Goal: Ask a question

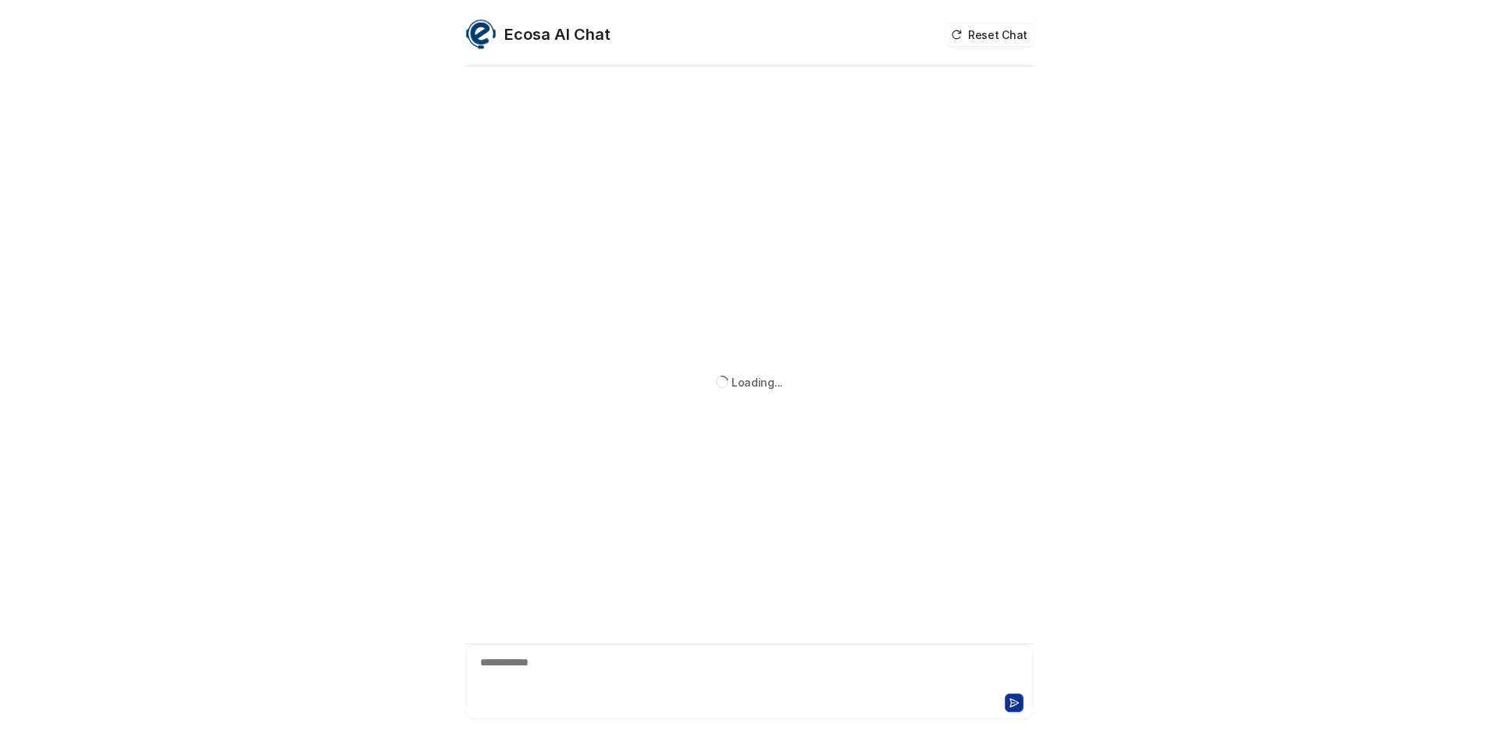
click at [625, 680] on div "**********" at bounding box center [749, 672] width 560 height 36
paste div
click at [529, 674] on div at bounding box center [749, 672] width 560 height 36
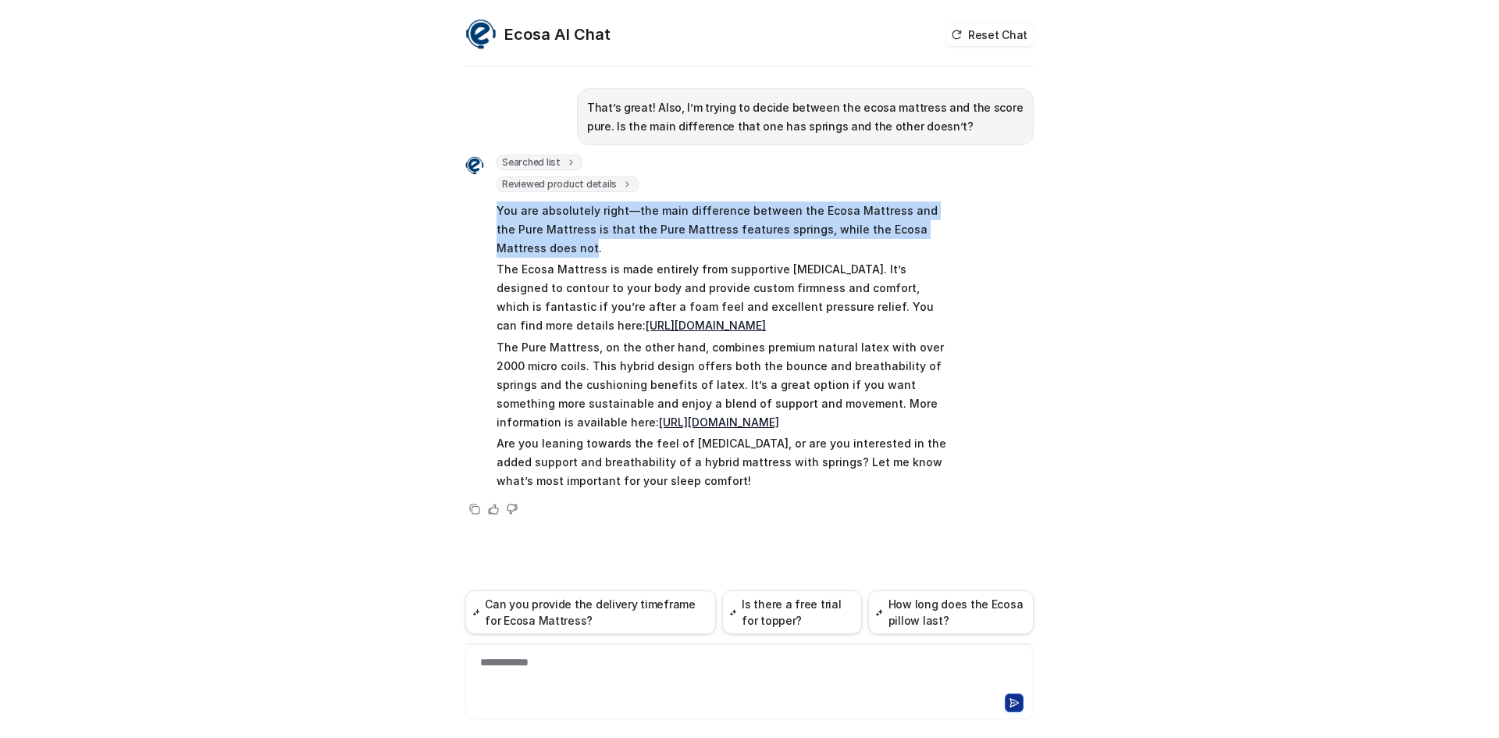
drag, startPoint x: 945, startPoint y: 226, endPoint x: 467, endPoint y: 207, distance: 478.1
click at [467, 207] on div "Searched list url : "https://www.ecosa.com.au/module/ecosafeeds/Feeds?feedid=34…" at bounding box center [709, 324] width 488 height 339
copy p "You are absolutely right—the main difference between the Ecosa Mattress and the…"
